Goal: Task Accomplishment & Management: Complete application form

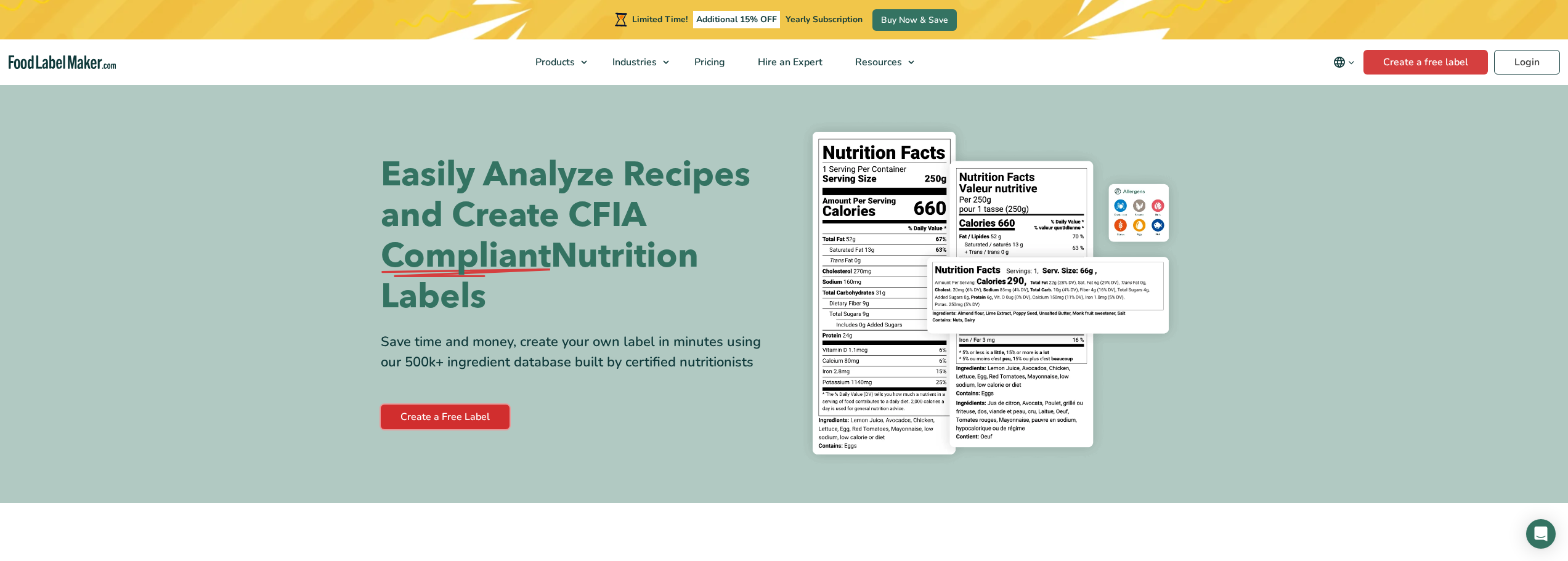
click at [445, 417] on link "Create a Free Label" at bounding box center [445, 417] width 129 height 25
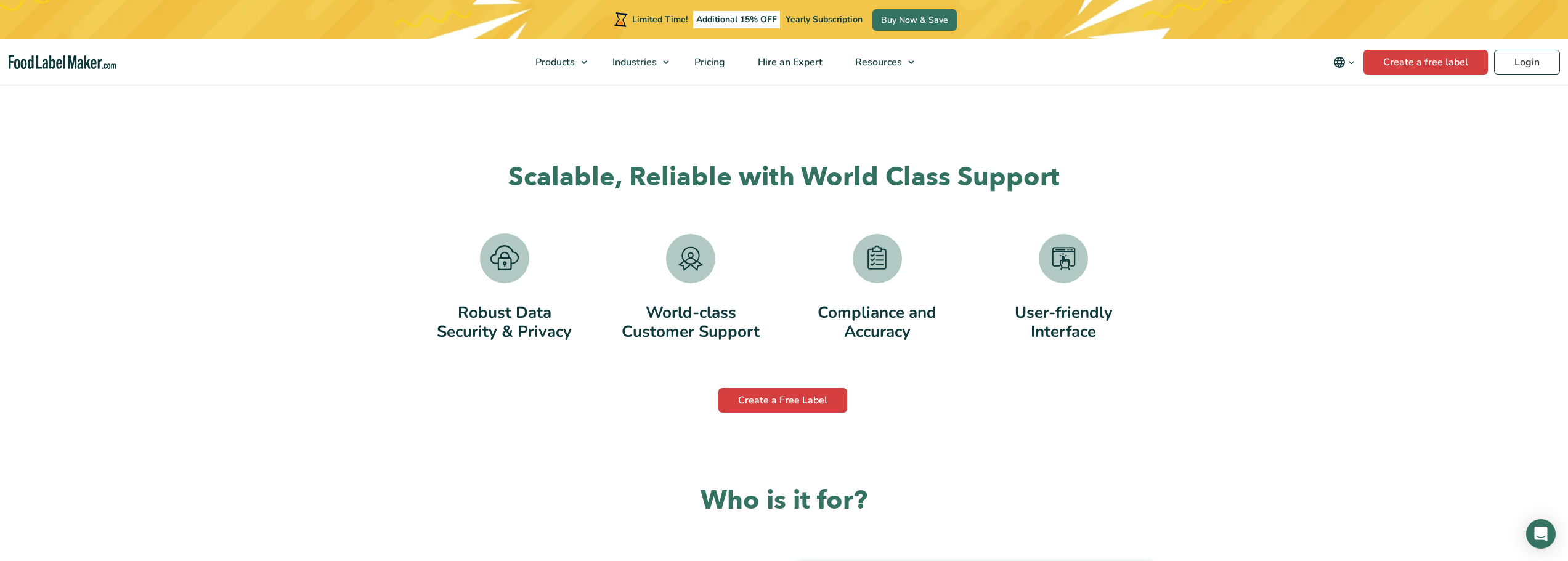
scroll to position [2525, 0]
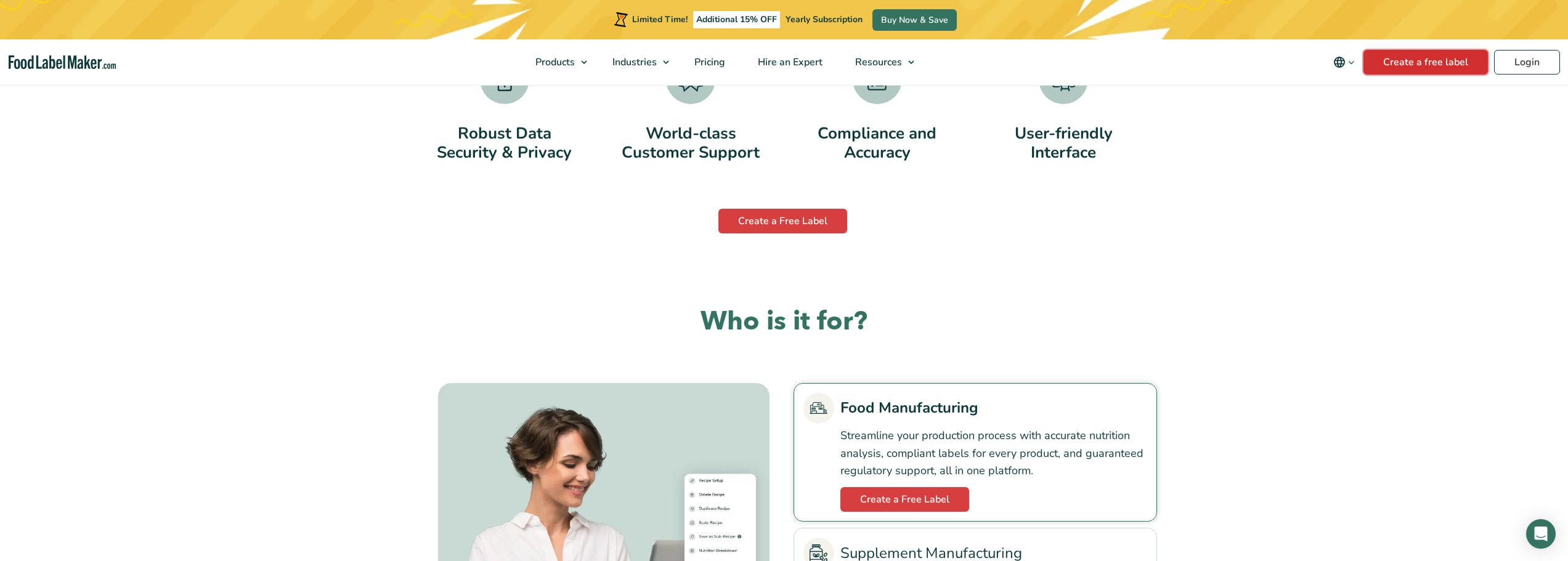
click at [1445, 62] on link "Create a free label" at bounding box center [1426, 62] width 125 height 25
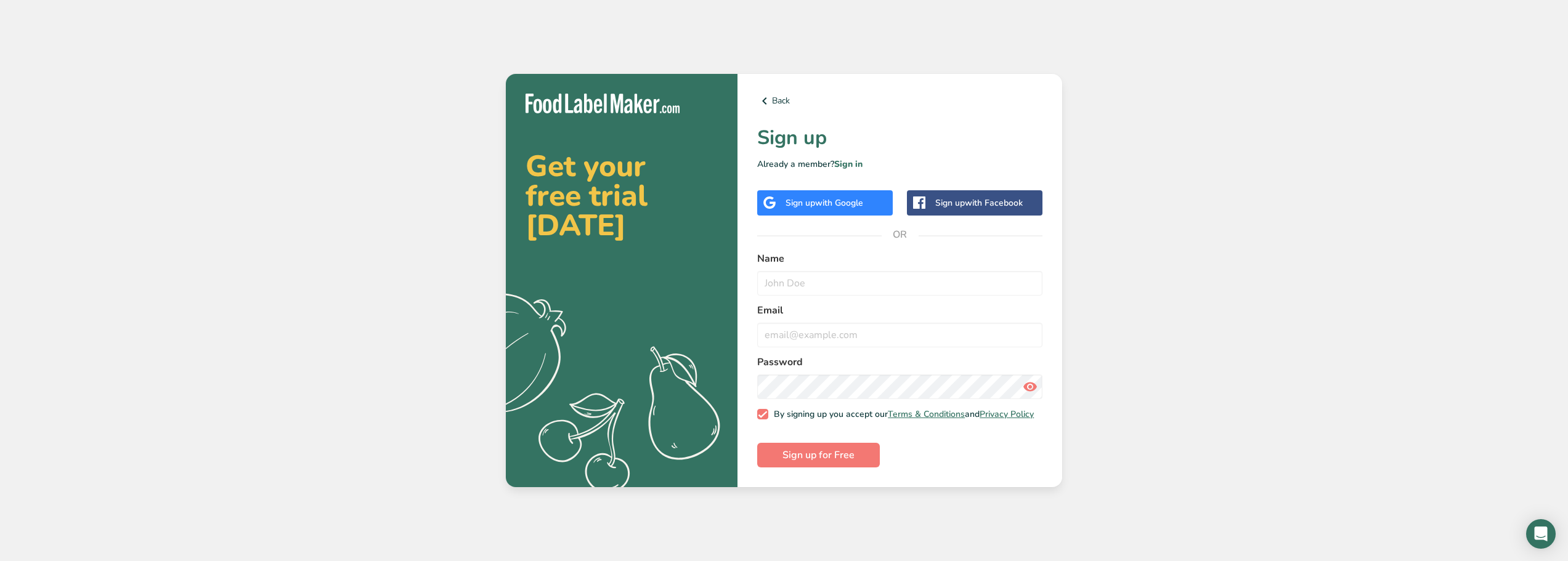
click at [838, 200] on span "with Google" at bounding box center [839, 203] width 48 height 11
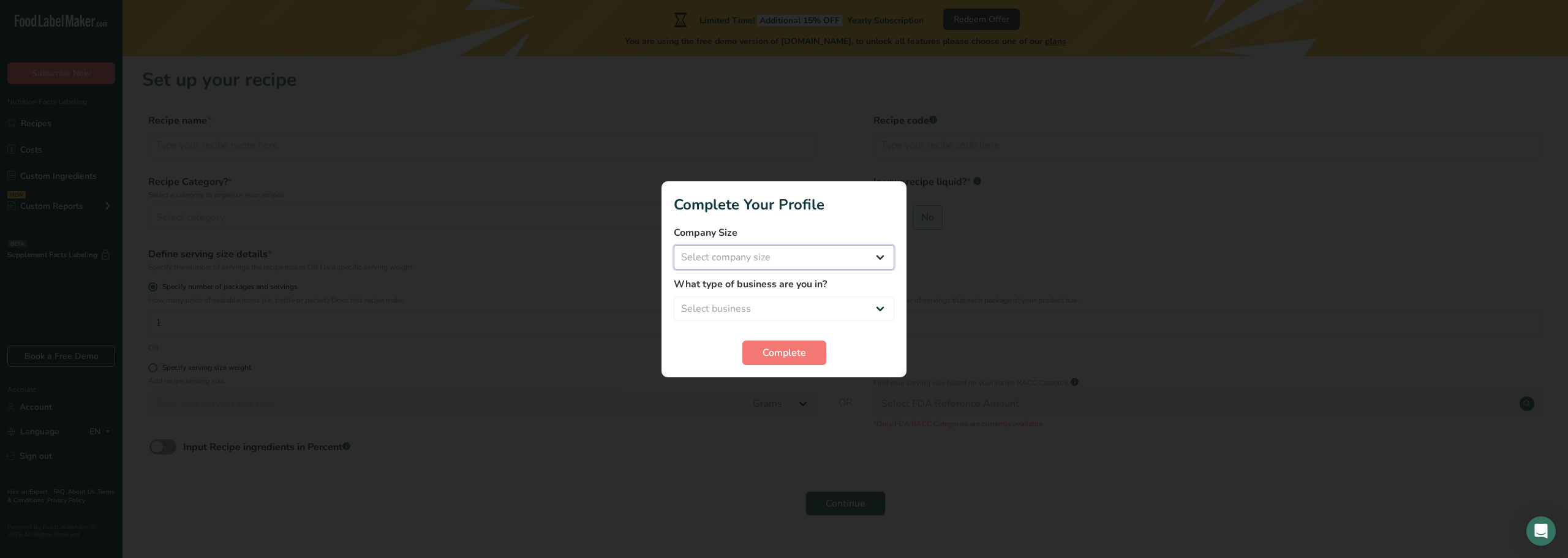
click at [826, 263] on select "Select company size Fewer than 10 Employees 10 to 50 Employees 51 to 500 Employ…" at bounding box center [784, 258] width 221 height 25
select select "1"
click at [674, 245] on select "Select company size Fewer than 10 Employees 10 to 50 Employees 51 to 500 Employ…" at bounding box center [784, 258] width 221 height 25
click at [798, 309] on select "Select business Packaged Food Manufacturer Restaurant & Cafe Bakery Meal Plans …" at bounding box center [784, 309] width 221 height 25
select select "8"
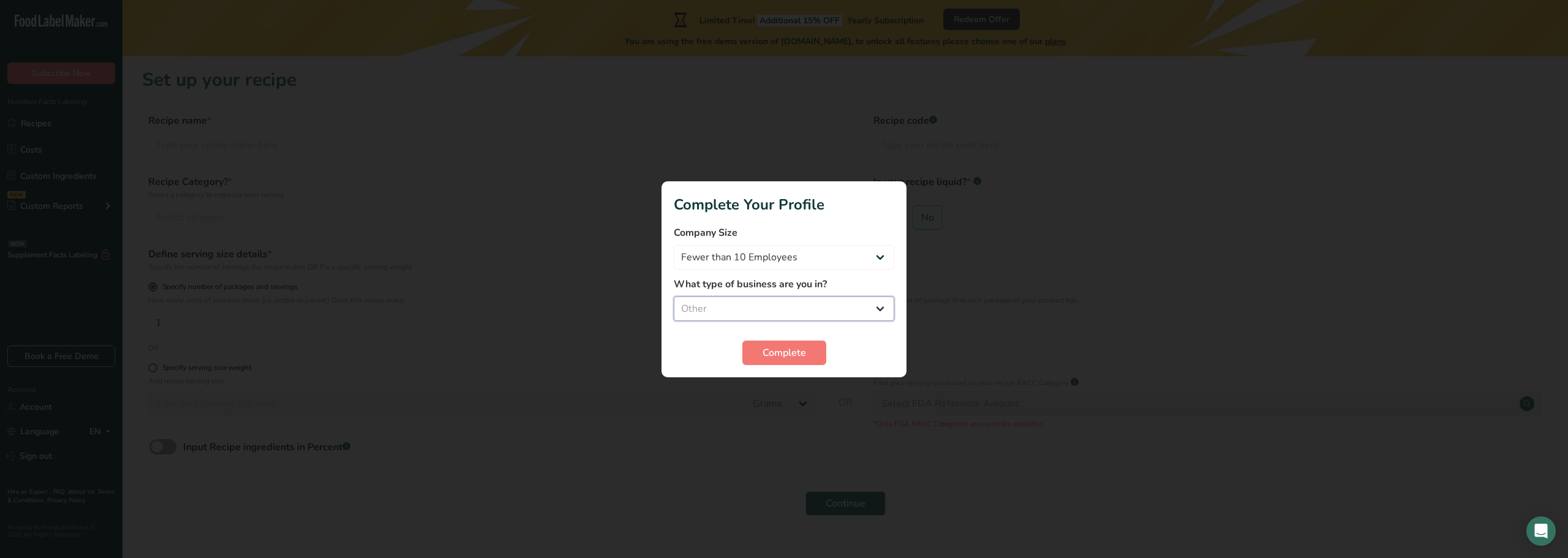
click at [674, 297] on select "Select business Packaged Food Manufacturer Restaurant & Cafe Bakery Meal Plans …" at bounding box center [784, 309] width 221 height 25
click at [810, 313] on select "Packaged Food Manufacturer Restaurant & Cafe Bakery Meal Plans & Catering Compa…" at bounding box center [784, 309] width 221 height 25
click at [674, 297] on select "Packaged Food Manufacturer Restaurant & Cafe Bakery Meal Plans & Catering Compa…" at bounding box center [784, 309] width 221 height 25
click at [802, 356] on span "Complete" at bounding box center [784, 353] width 44 height 15
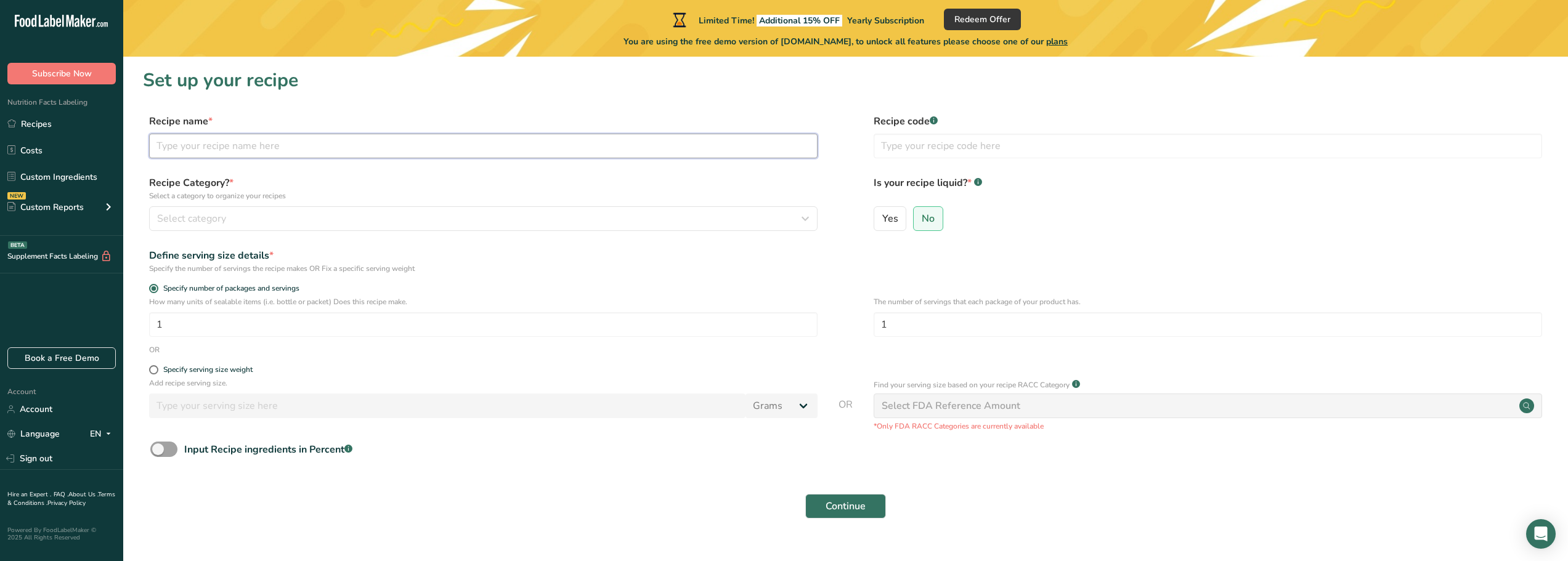
click at [318, 149] on input "text" at bounding box center [483, 146] width 669 height 25
type input "Sauce torava"
click at [293, 216] on div "Select category" at bounding box center [479, 219] width 645 height 15
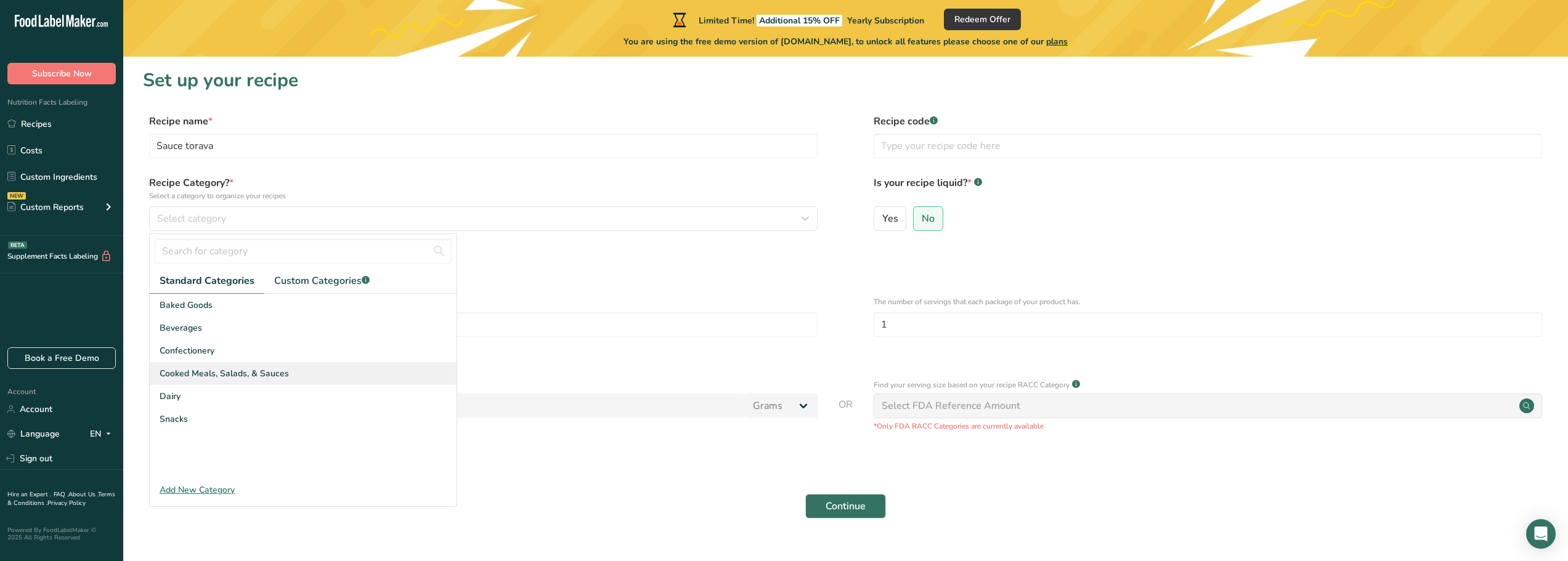
click at [279, 377] on span "Cooked Meals, Salads, & Sauces" at bounding box center [224, 373] width 130 height 13
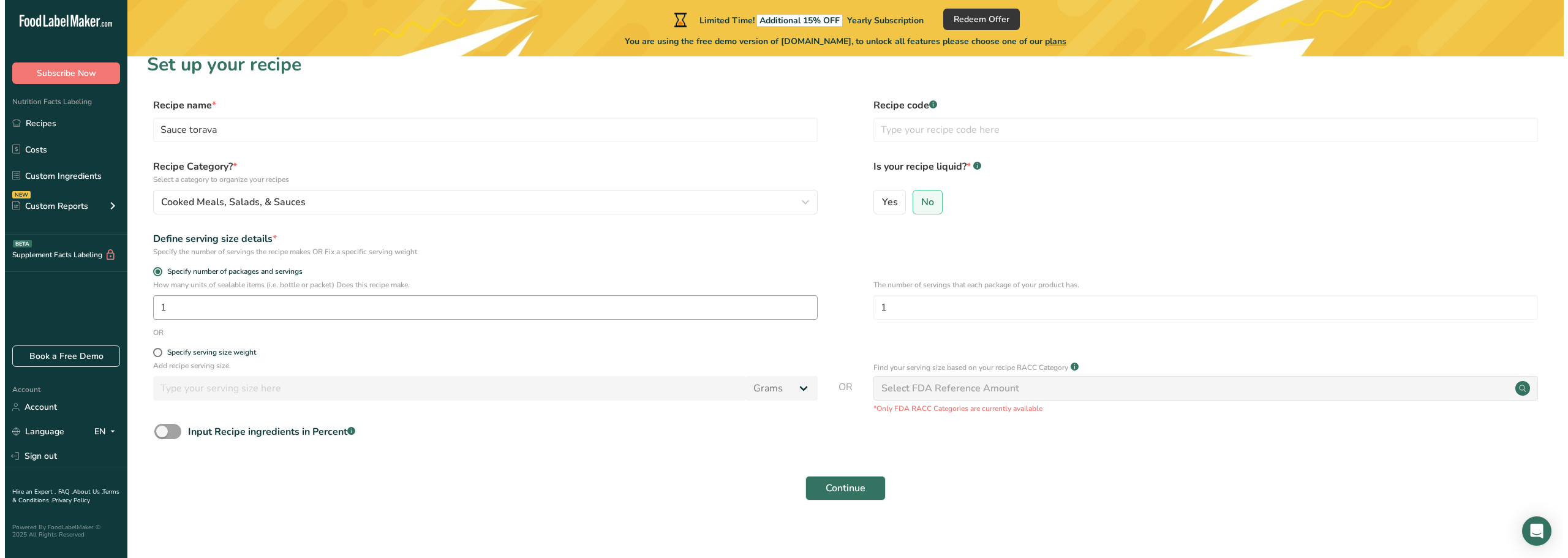
scroll to position [24, 0]
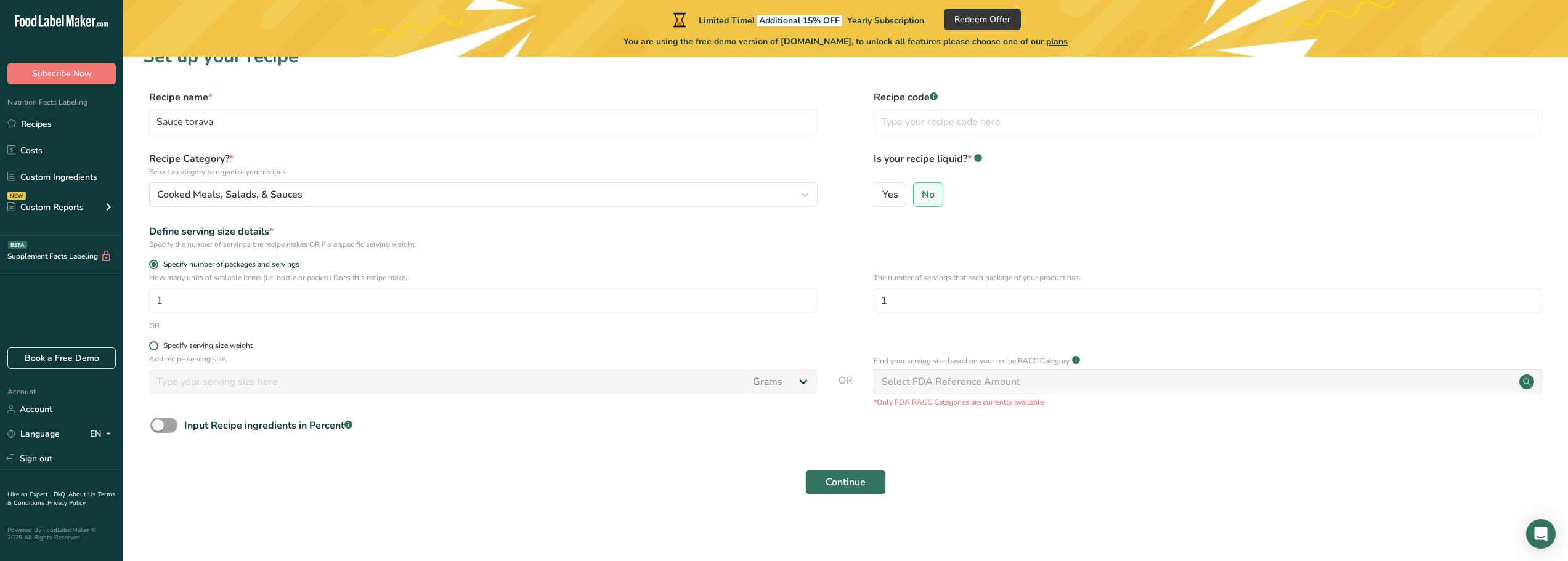
click at [154, 348] on span at bounding box center [153, 346] width 10 height 10
click at [154, 348] on input "Specify serving size weight" at bounding box center [153, 346] width 8 height 8
radio input "true"
radio input "false"
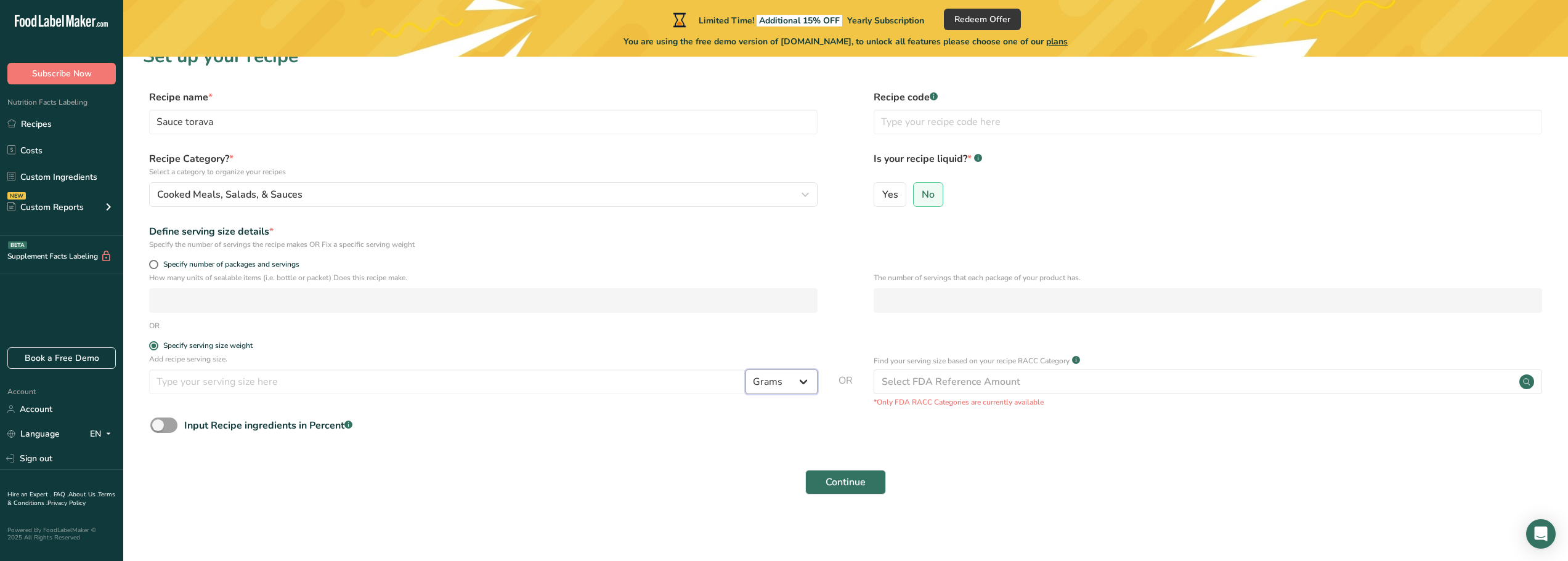
click at [775, 393] on select "Grams kg mg mcg lb oz l mL fl oz tbsp tsp cup qt gallon" at bounding box center [782, 382] width 72 height 25
select select "17"
click at [745, 370] on select "Grams kg mg mcg lb oz l mL fl oz tbsp tsp cup qt gallon" at bounding box center [782, 382] width 72 height 25
select select "22"
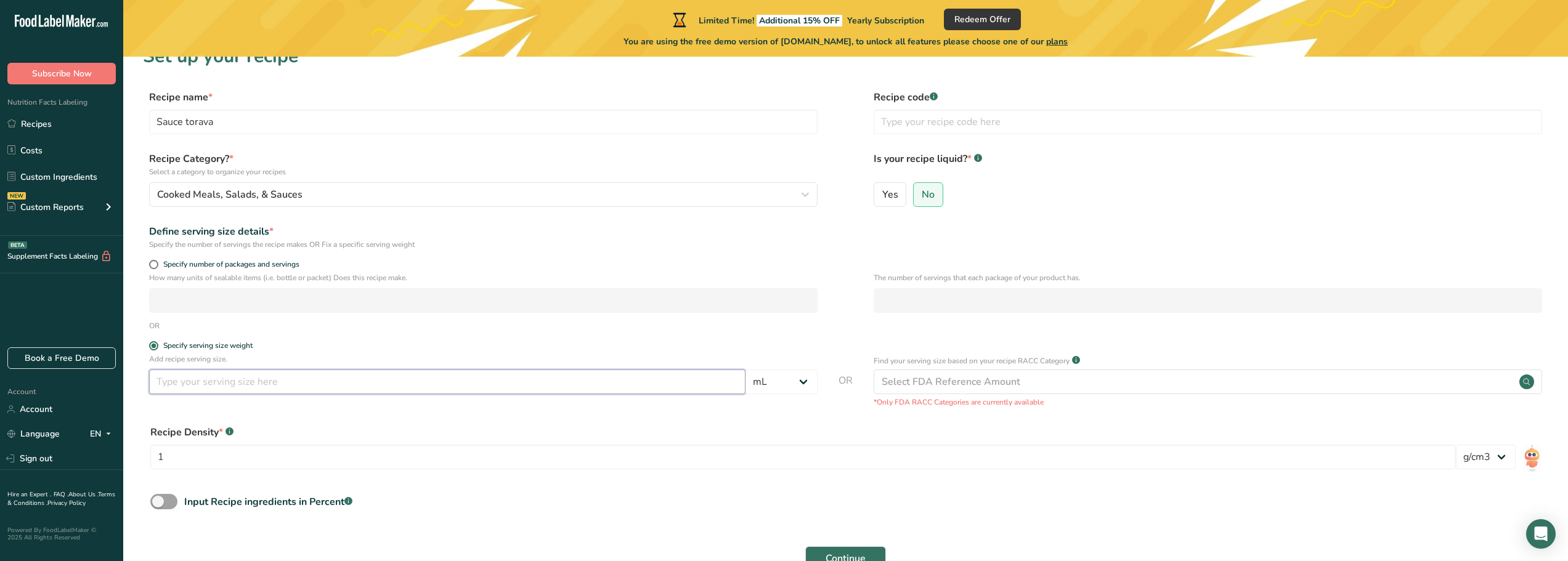
click at [474, 386] on input "number" at bounding box center [447, 382] width 597 height 25
type input "150"
click at [1061, 381] on div "Select FDA Reference Amount" at bounding box center [1209, 382] width 669 height 25
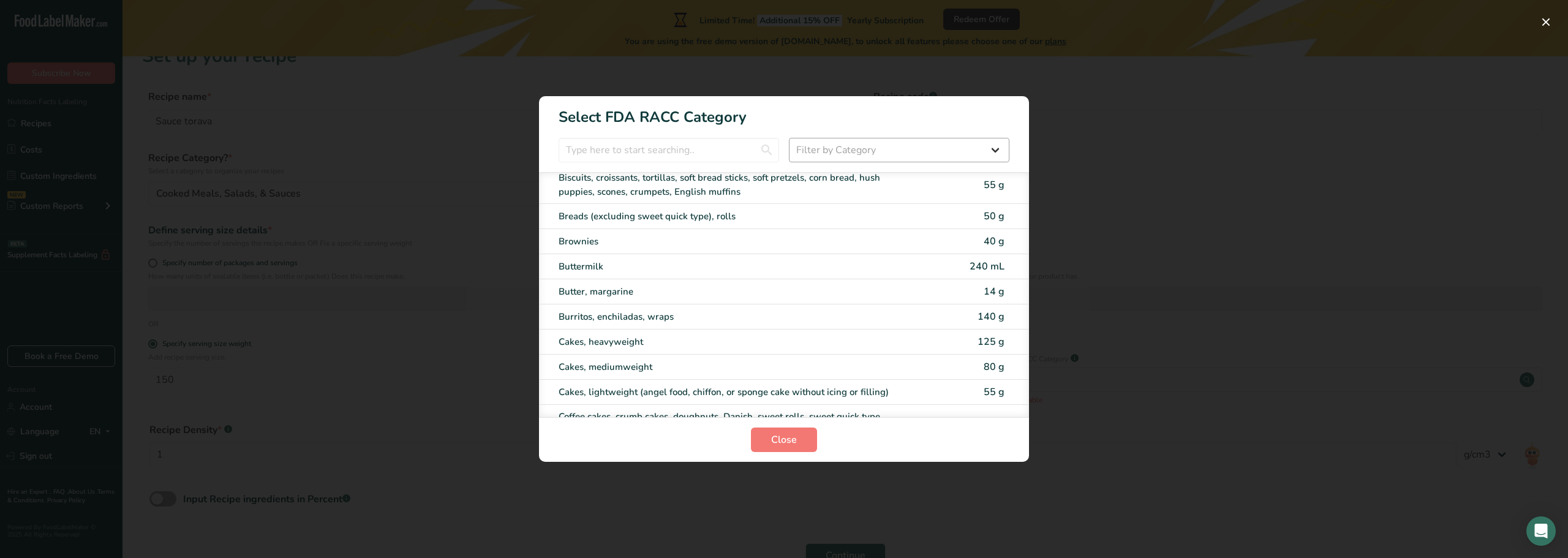
scroll to position [62, 0]
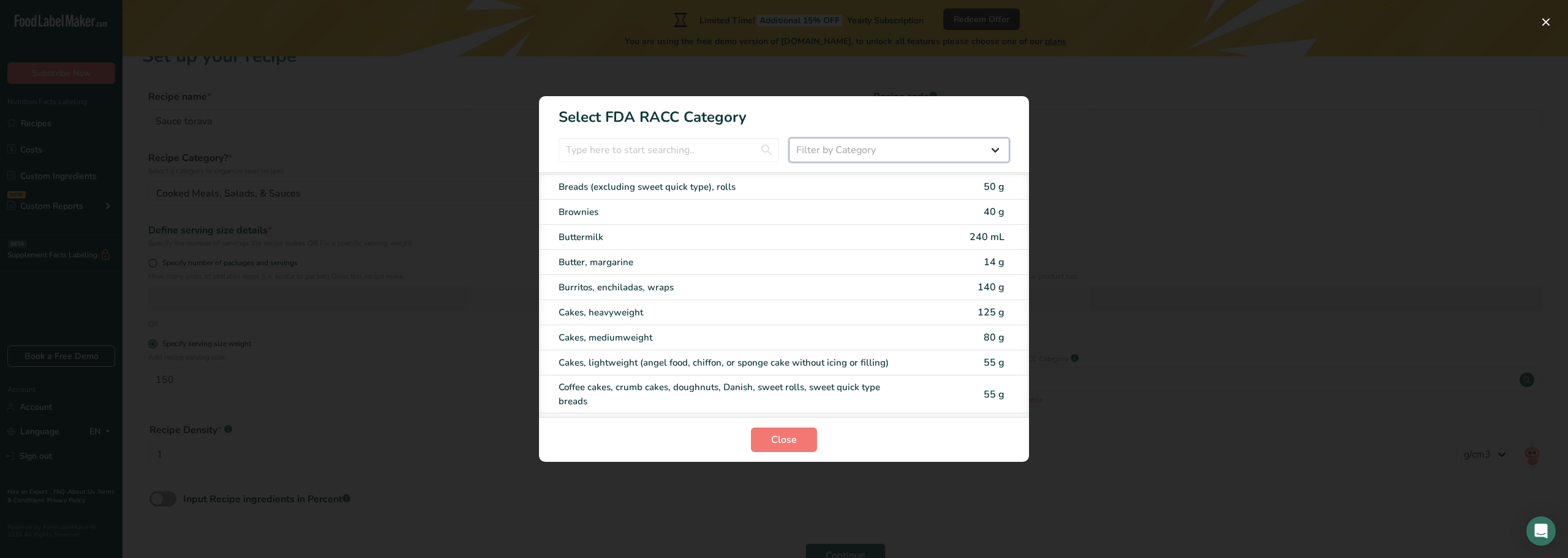
click at [868, 148] on select "Filter by Category All Bakery products Beverages Cereals and other grain produc…" at bounding box center [899, 150] width 221 height 25
click at [730, 157] on input "RACC Category Selection Modal" at bounding box center [669, 150] width 221 height 25
click at [870, 154] on select "Filter by Category All Bakery products Beverages Cereals and other grain produc…" at bounding box center [899, 150] width 221 height 25
select select "22"
click at [789, 137] on select "Filter by Category All Bakery products Beverages Cereals and other grain produc…" at bounding box center [899, 150] width 221 height 25
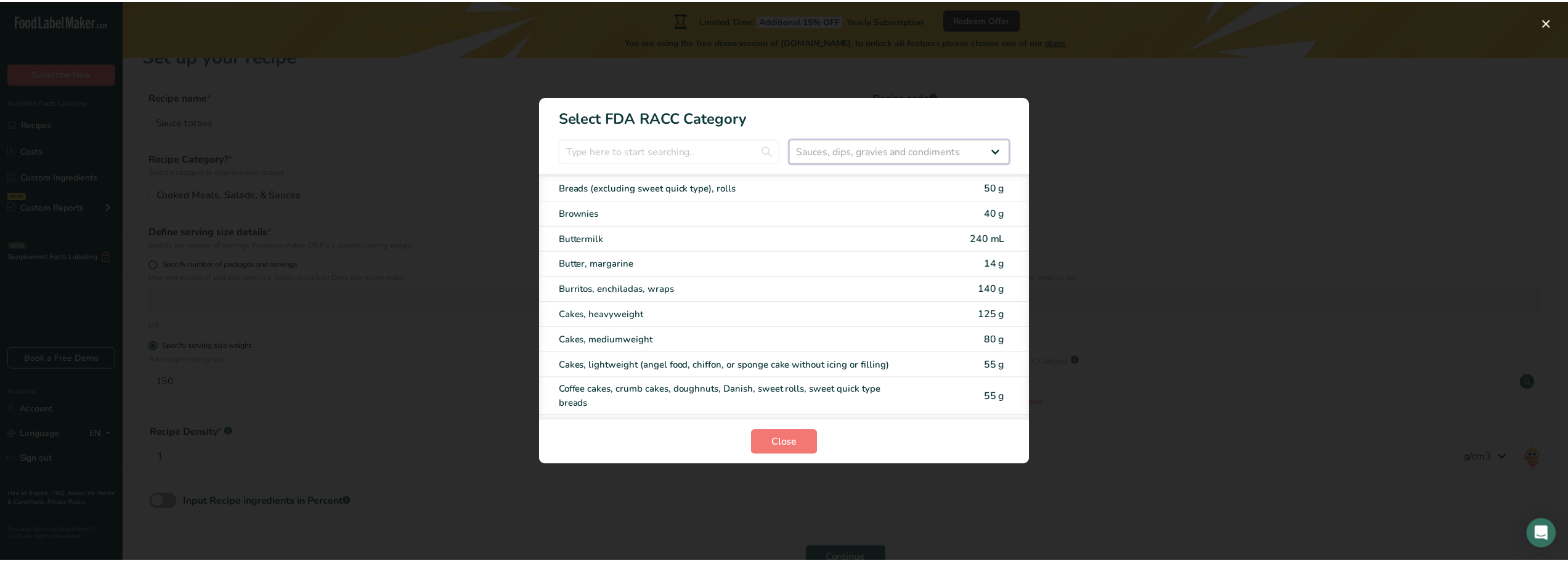
scroll to position [0, 0]
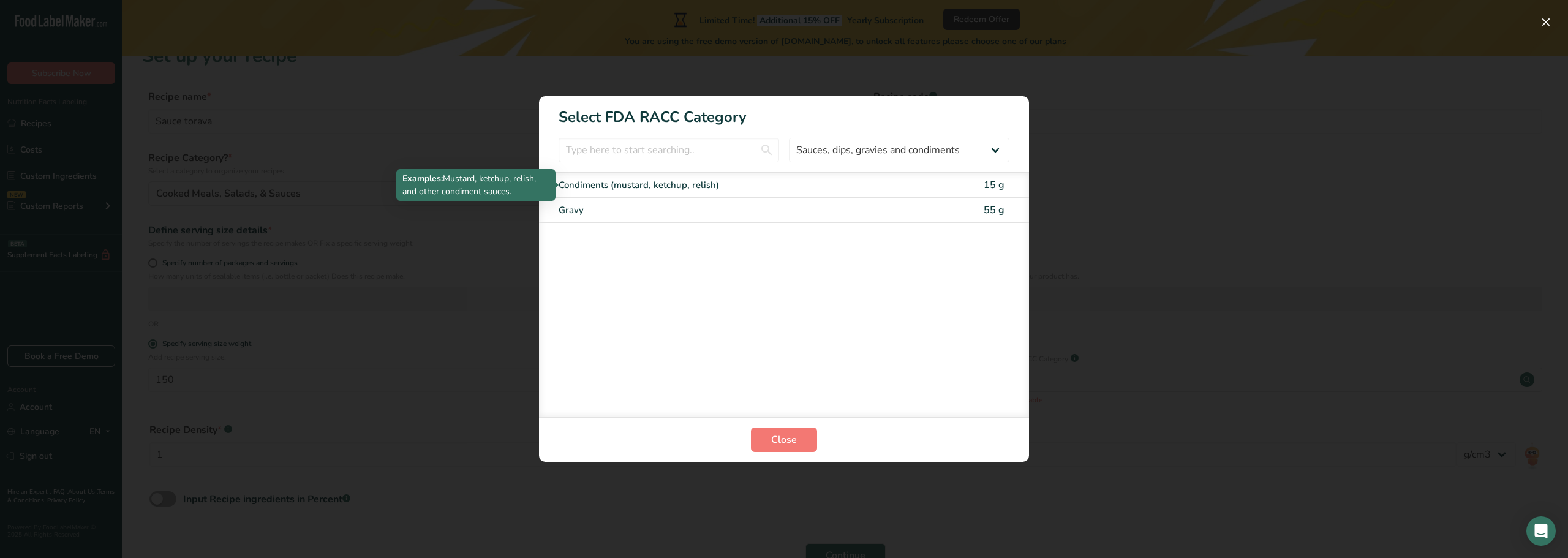
click at [892, 187] on div "Condiments (mustard, ketchup, relish)" at bounding box center [732, 185] width 348 height 14
type input "15"
select select "0"
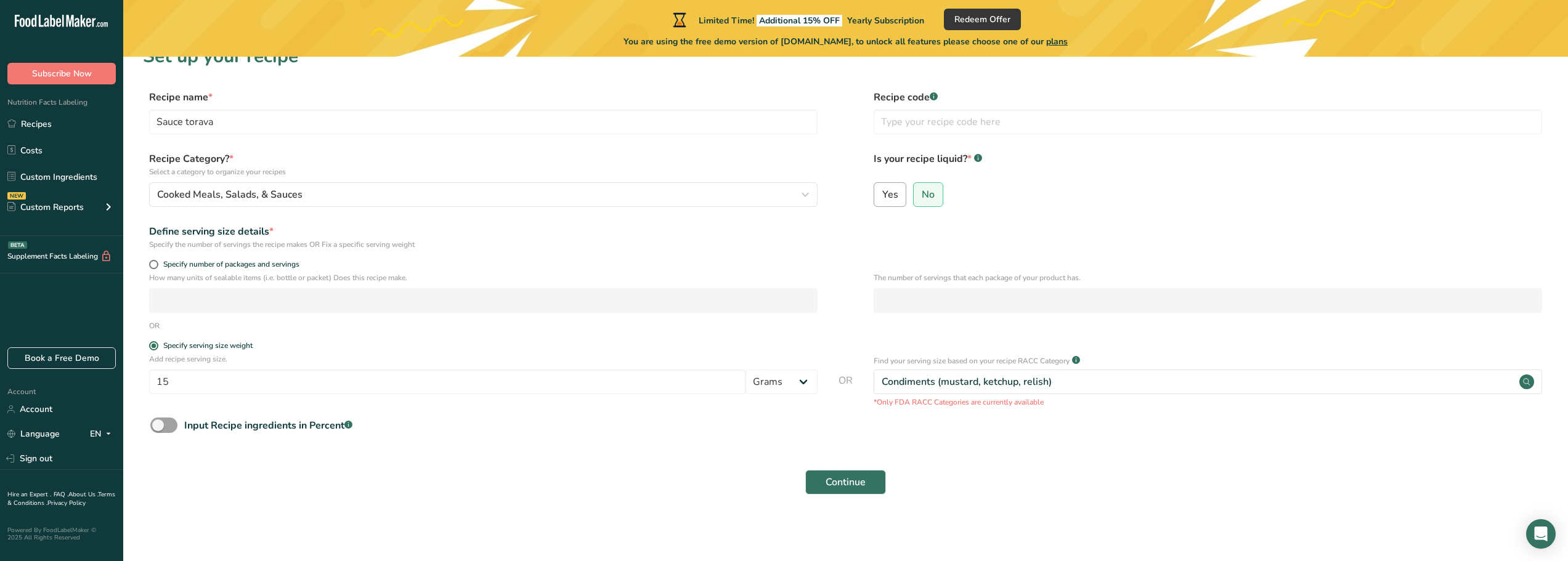
click at [899, 192] on label "Yes" at bounding box center [890, 194] width 33 height 25
click at [883, 192] on input "Yes" at bounding box center [878, 194] width 8 height 8
radio input "true"
radio input "false"
select select "22"
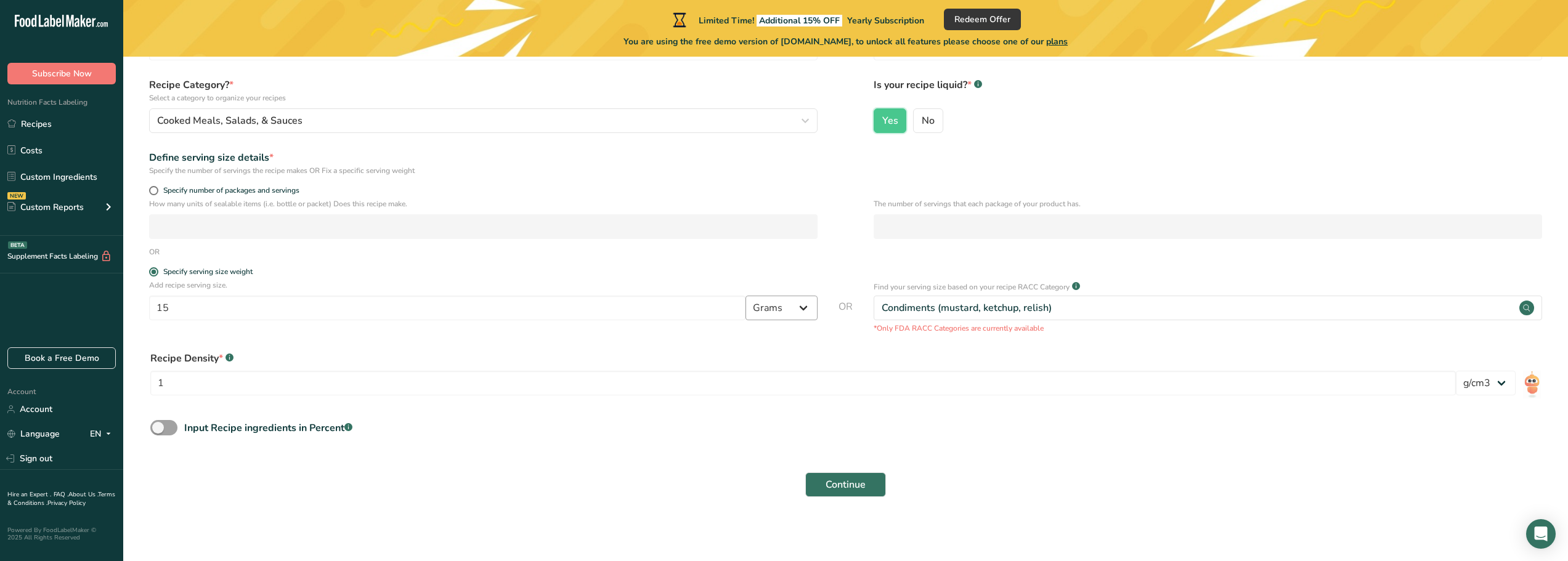
scroll to position [100, 0]
click at [1125, 308] on div "Condiments (mustard, ketchup, relish)" at bounding box center [1209, 306] width 669 height 25
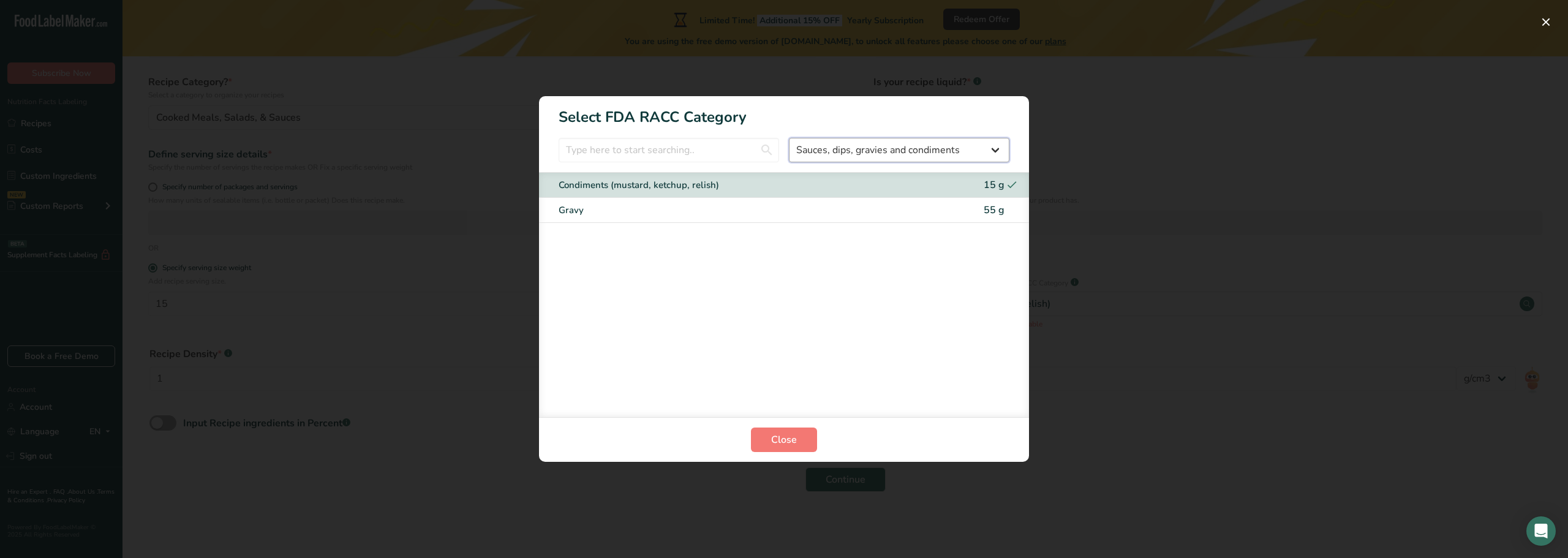
click at [937, 158] on select "All Bakery products Beverages Cereals and other grain products Dairy products a…" at bounding box center [899, 150] width 221 height 25
click at [789, 137] on select "All Bakery products Beverages Cereals and other grain products Dairy products a…" at bounding box center [899, 150] width 221 height 25
click at [786, 445] on span "Close" at bounding box center [784, 440] width 26 height 15
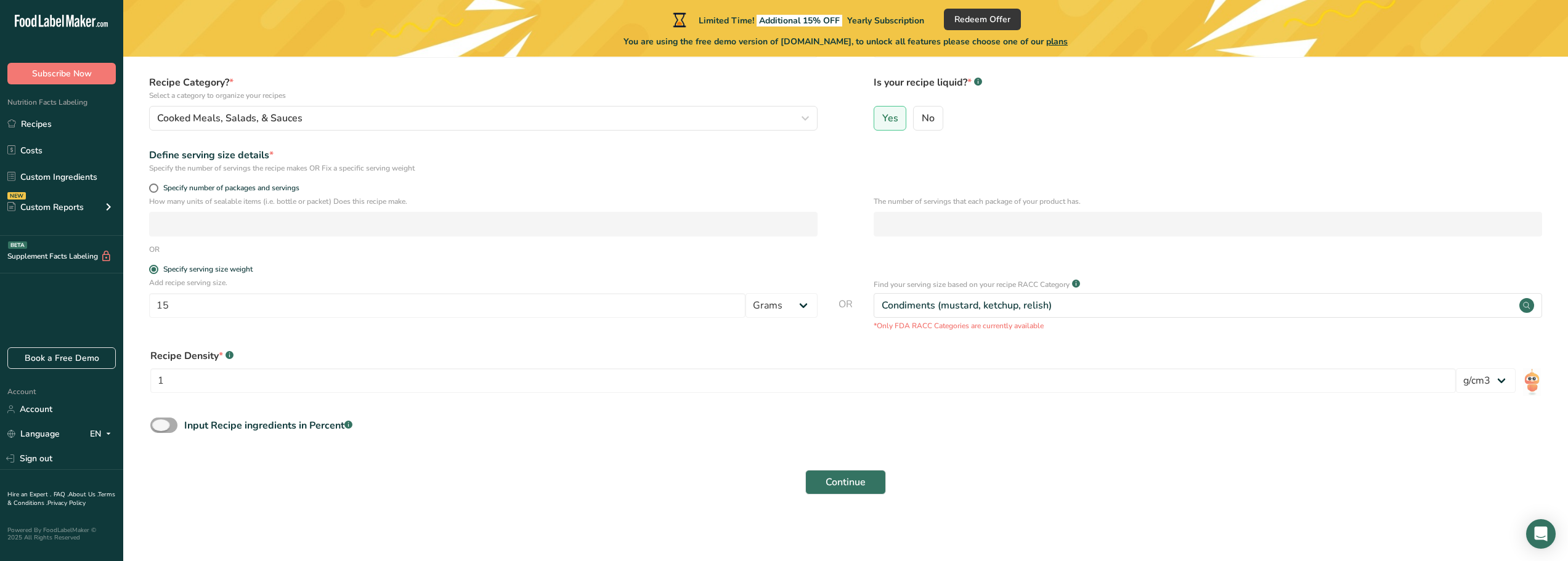
click at [160, 424] on span at bounding box center [164, 425] width 27 height 15
click at [158, 424] on input "Input Recipe ingredients in Percent .a-a{fill:#347362;}.b-a{fill:#fff;}" at bounding box center [154, 425] width 8 height 8
click at [168, 426] on span at bounding box center [164, 425] width 27 height 15
click at [158, 426] on input "Input Recipe ingredients in Percent .a-a{fill:#347362;}.b-a{fill:#fff;}" at bounding box center [154, 425] width 8 height 8
checkbox input "false"
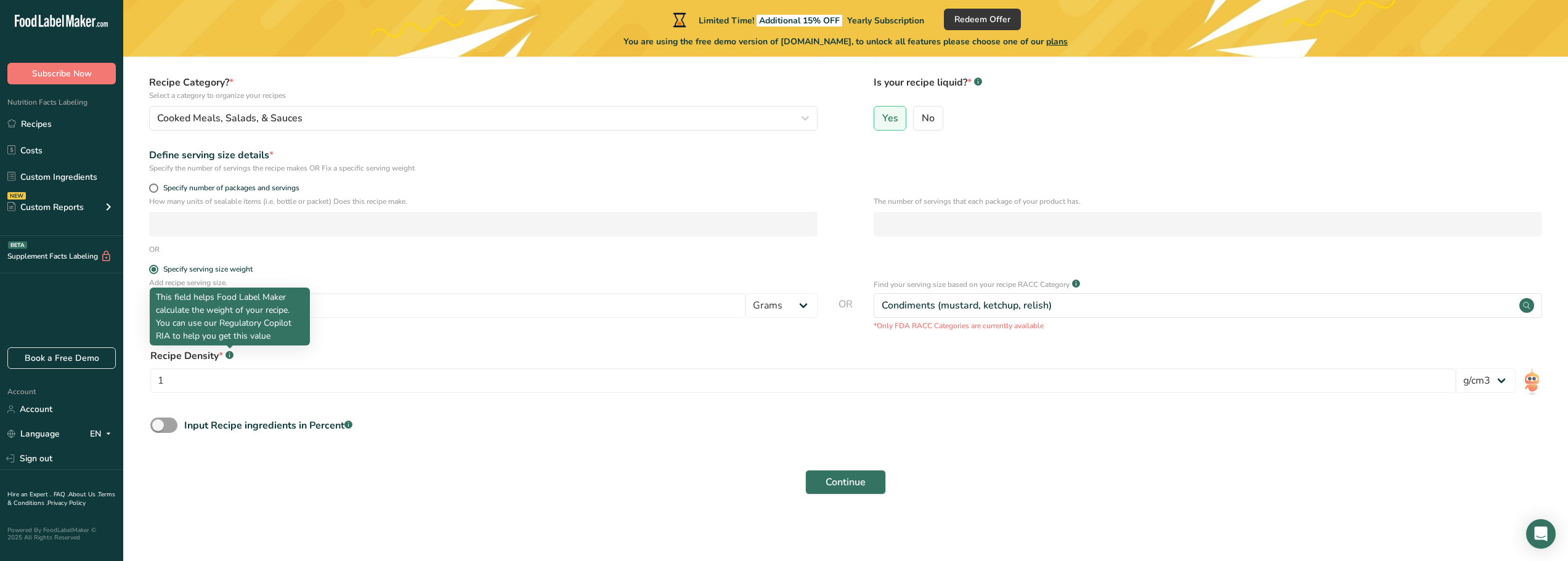
click at [229, 354] on rect at bounding box center [230, 355] width 8 height 8
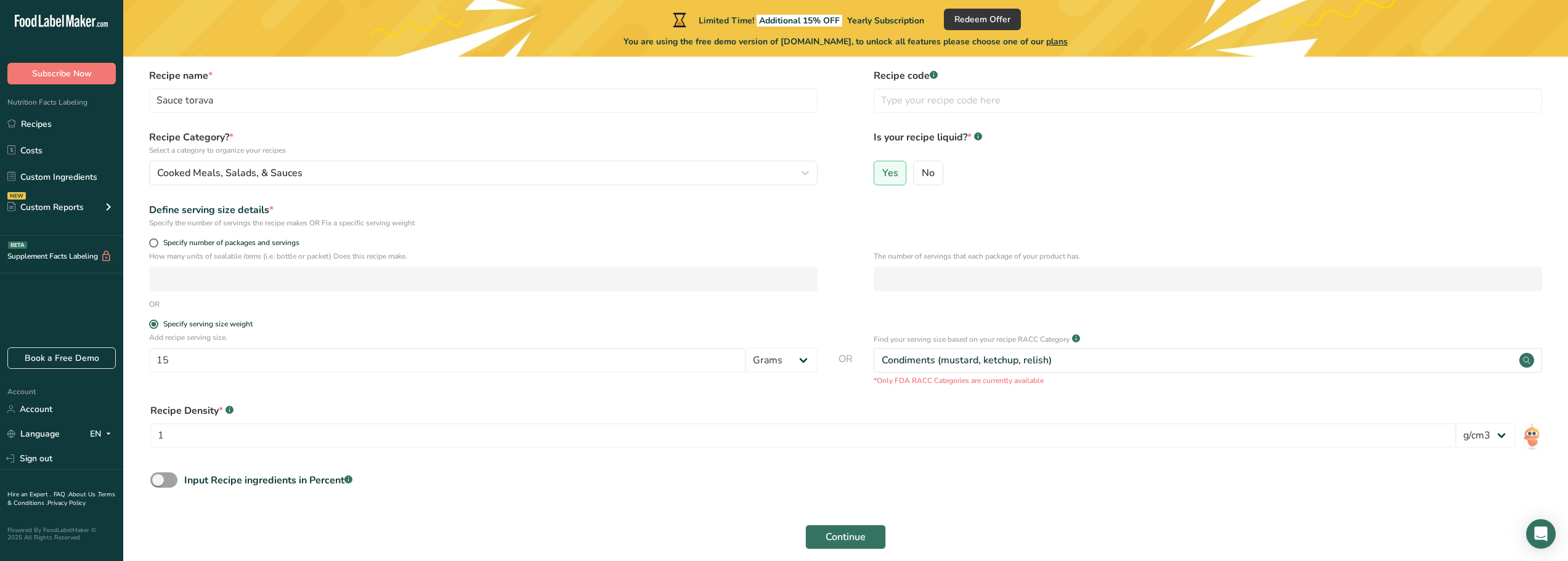
scroll to position [0, 0]
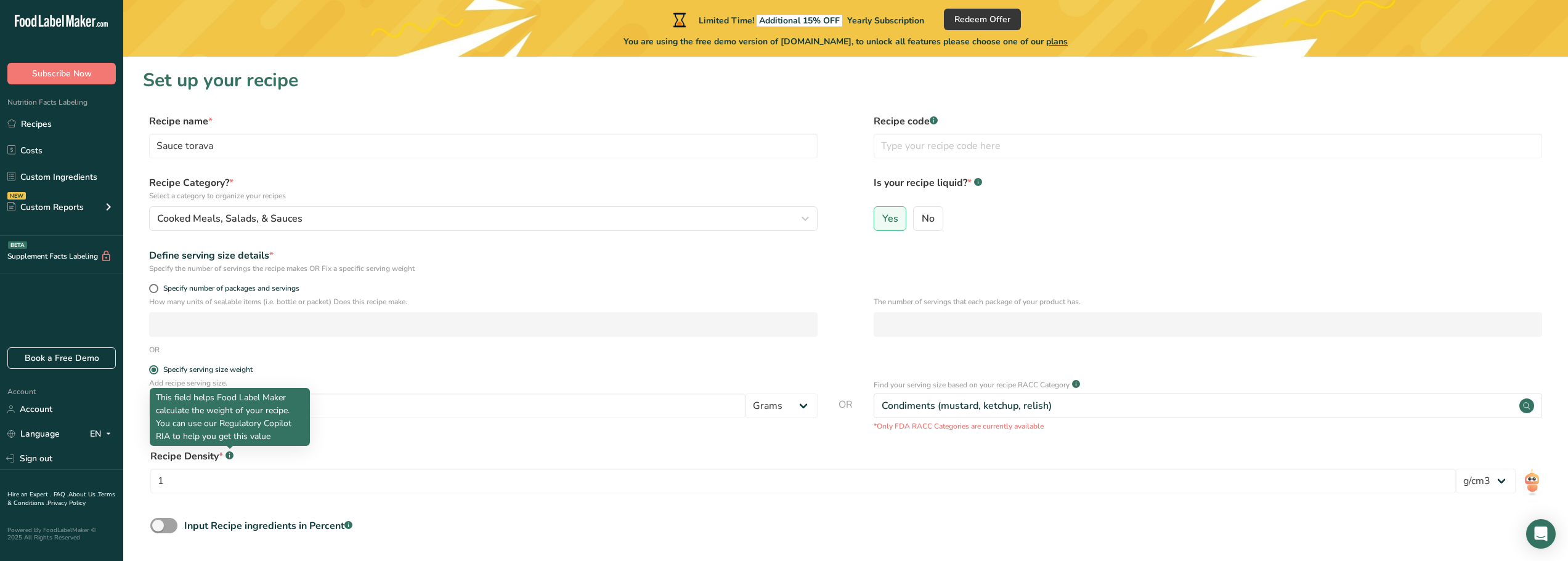
click at [389, 353] on div "OR" at bounding box center [845, 350] width 1406 height 11
click at [229, 457] on rect at bounding box center [230, 455] width 8 height 8
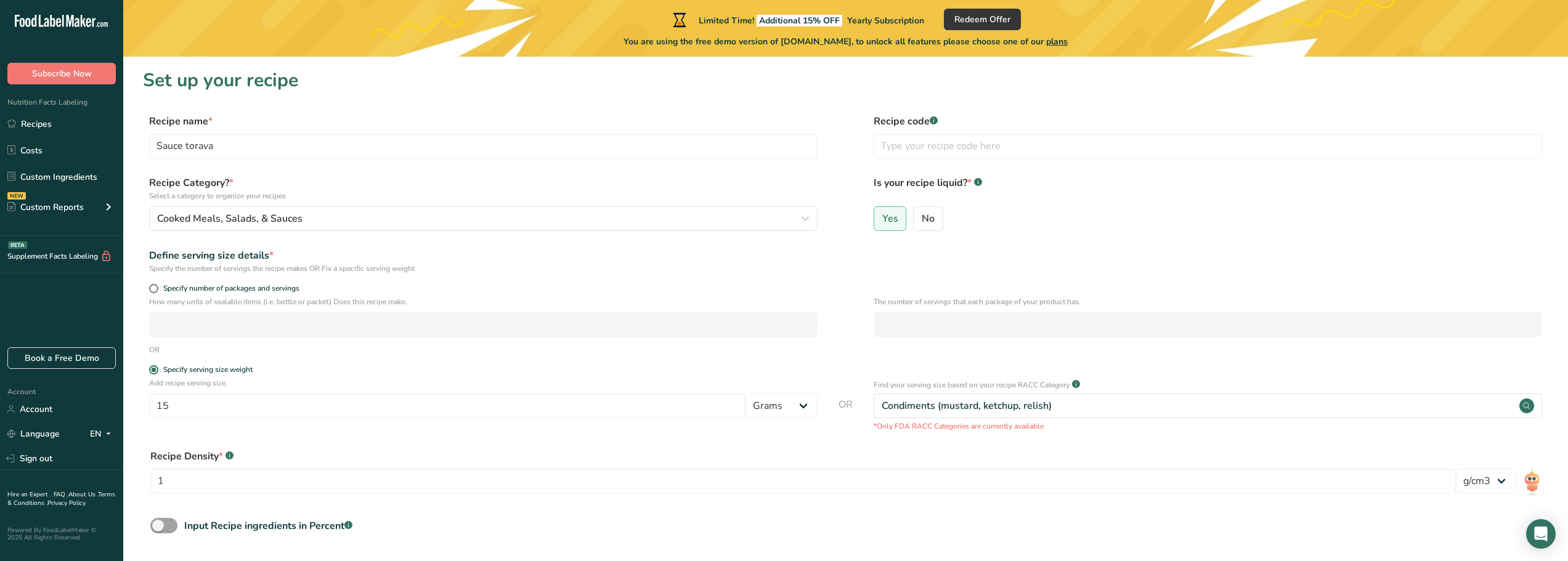
click at [229, 457] on rect at bounding box center [230, 455] width 8 height 8
click at [1537, 485] on img at bounding box center [1532, 482] width 18 height 28
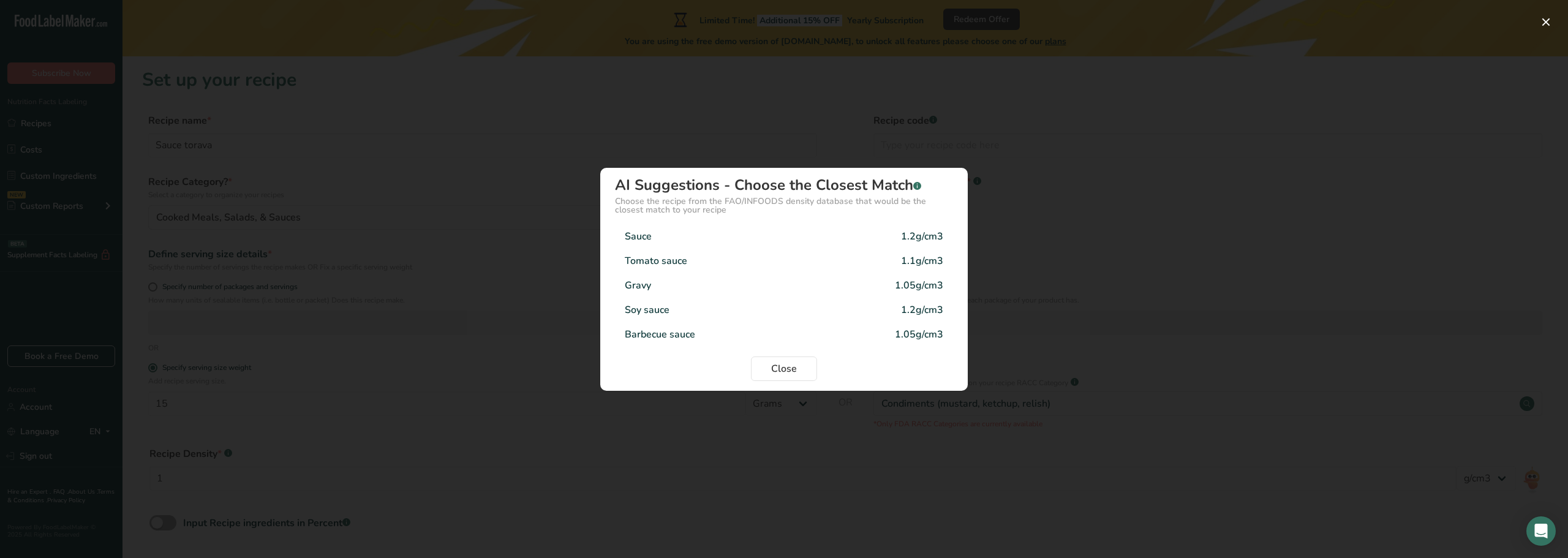
click at [929, 239] on div "1.2g/cm3" at bounding box center [922, 237] width 43 height 15
type input "1.2"
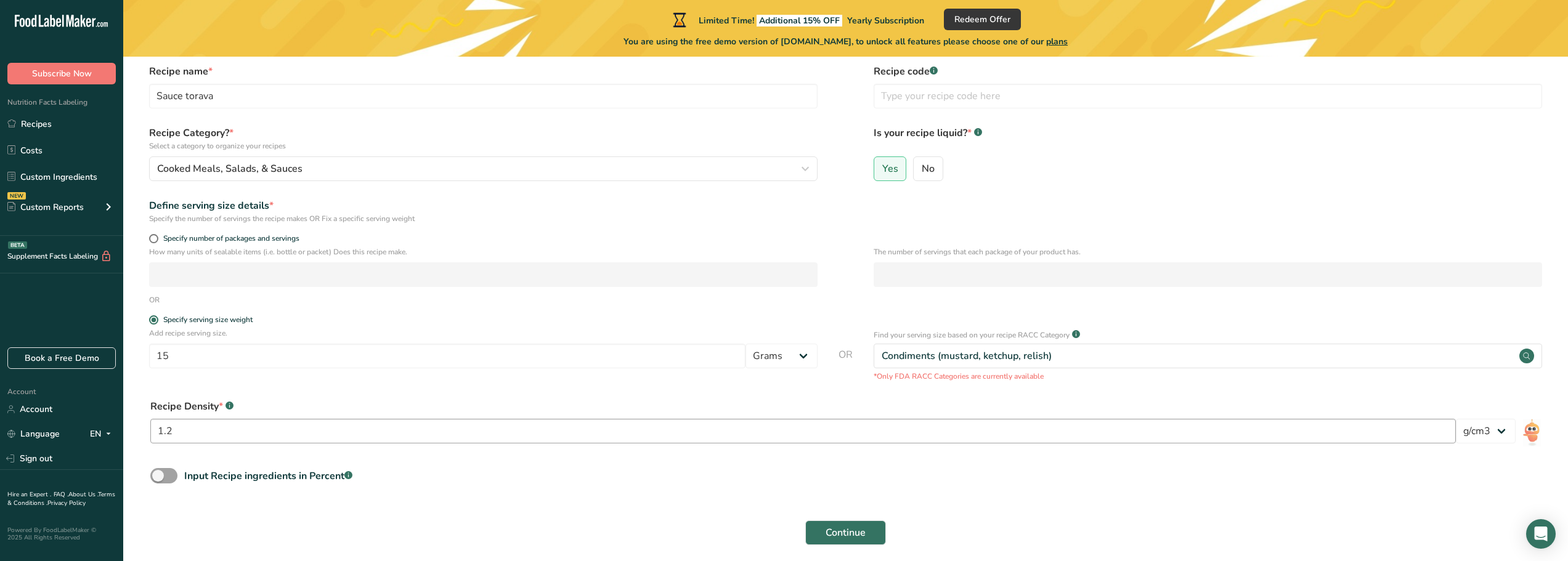
scroll to position [100, 0]
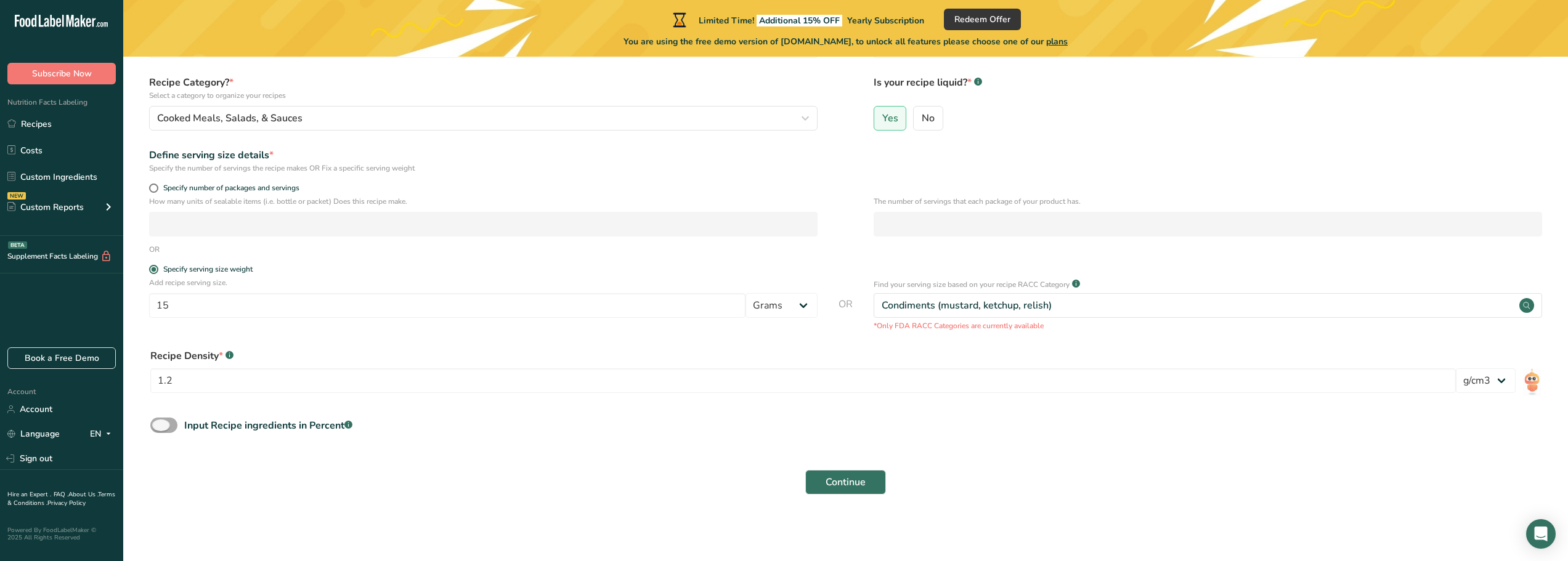
click at [151, 422] on span at bounding box center [164, 425] width 27 height 15
click at [151, 422] on input "Input Recipe ingredients in Percent .a-a{fill:#347362;}.b-a{fill:#fff;}" at bounding box center [154, 425] width 8 height 8
checkbox input "true"
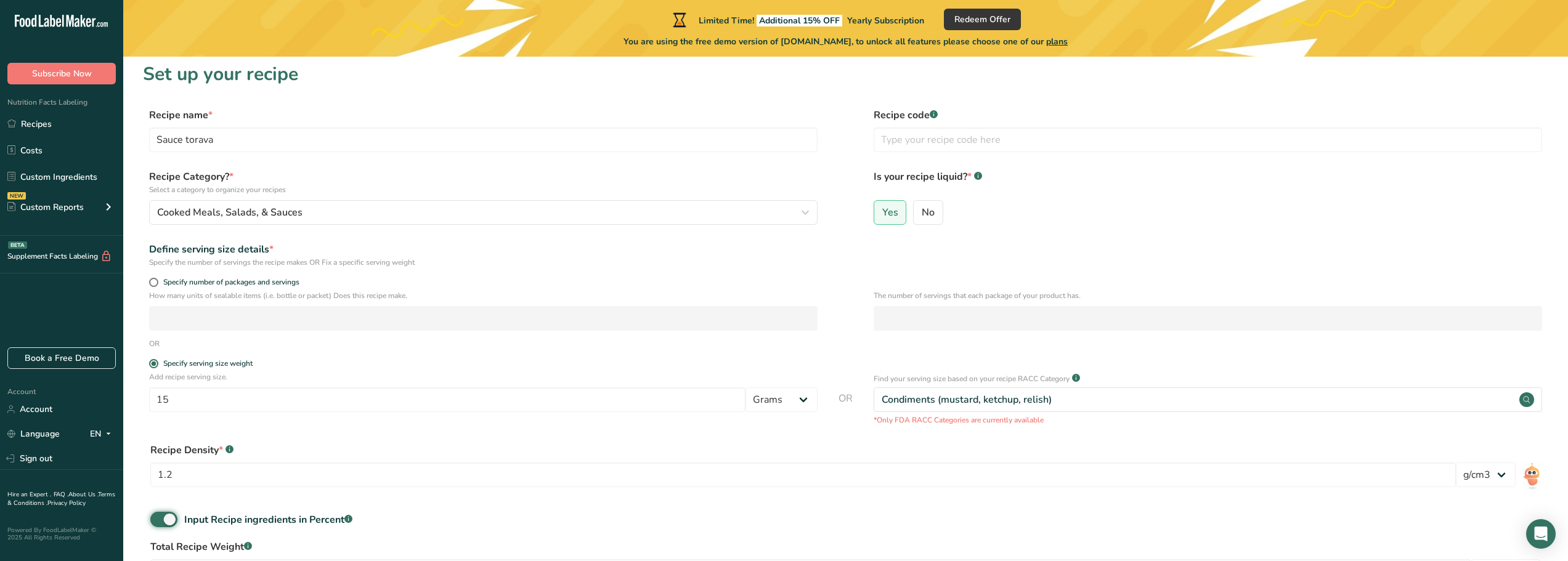
scroll to position [0, 0]
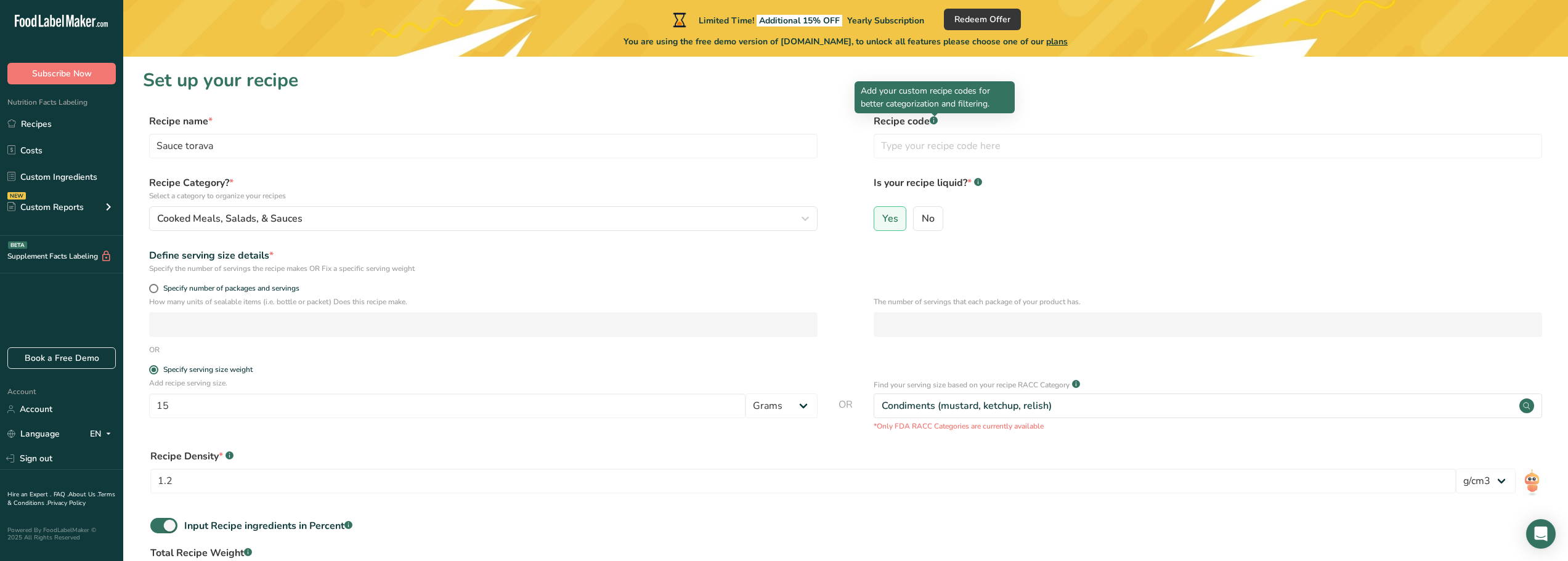
click at [933, 119] on rect at bounding box center [934, 120] width 8 height 8
